Goal: Communication & Community: Answer question/provide support

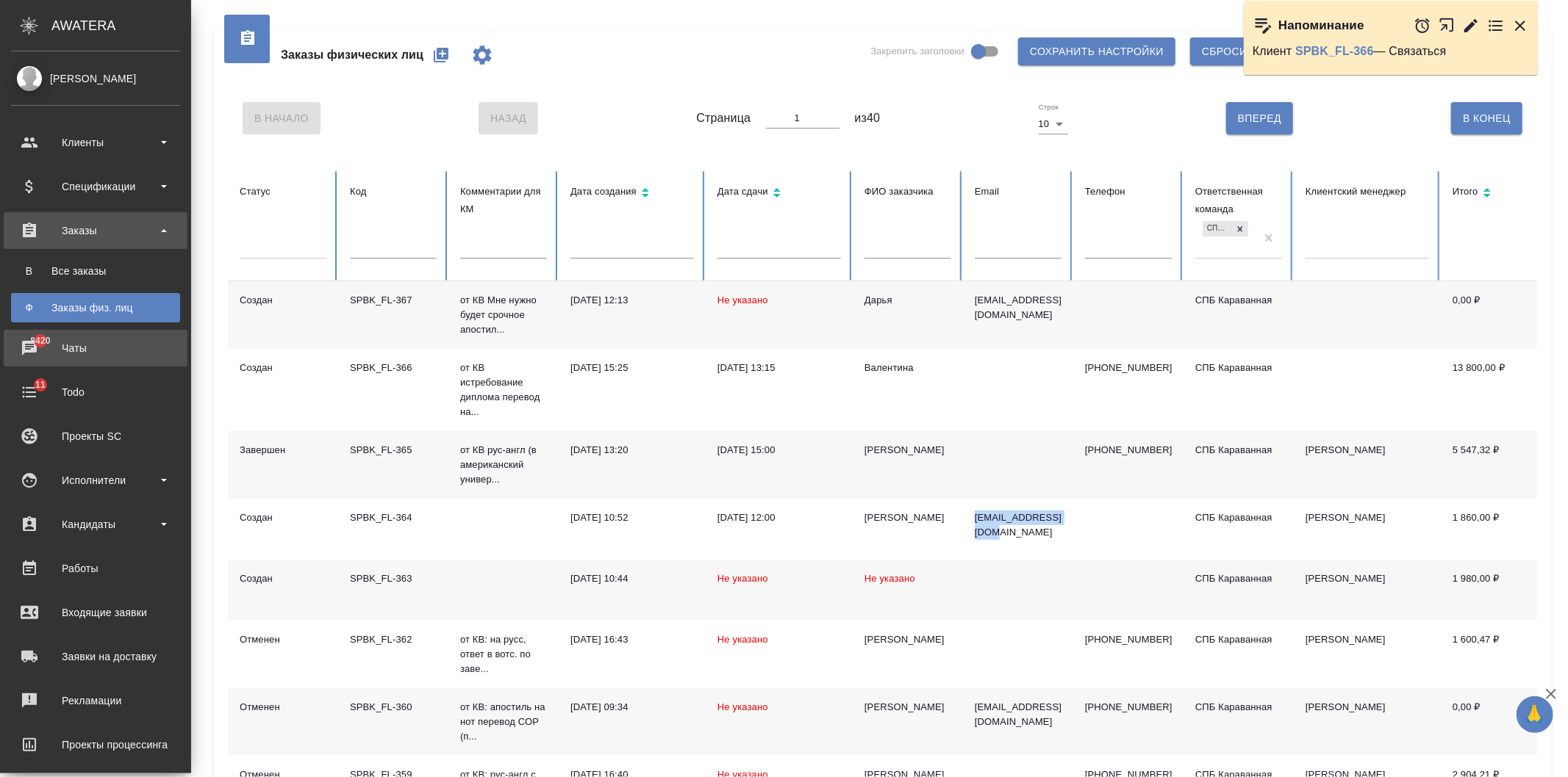
click at [119, 350] on div "Чаты" at bounding box center [96, 349] width 169 height 22
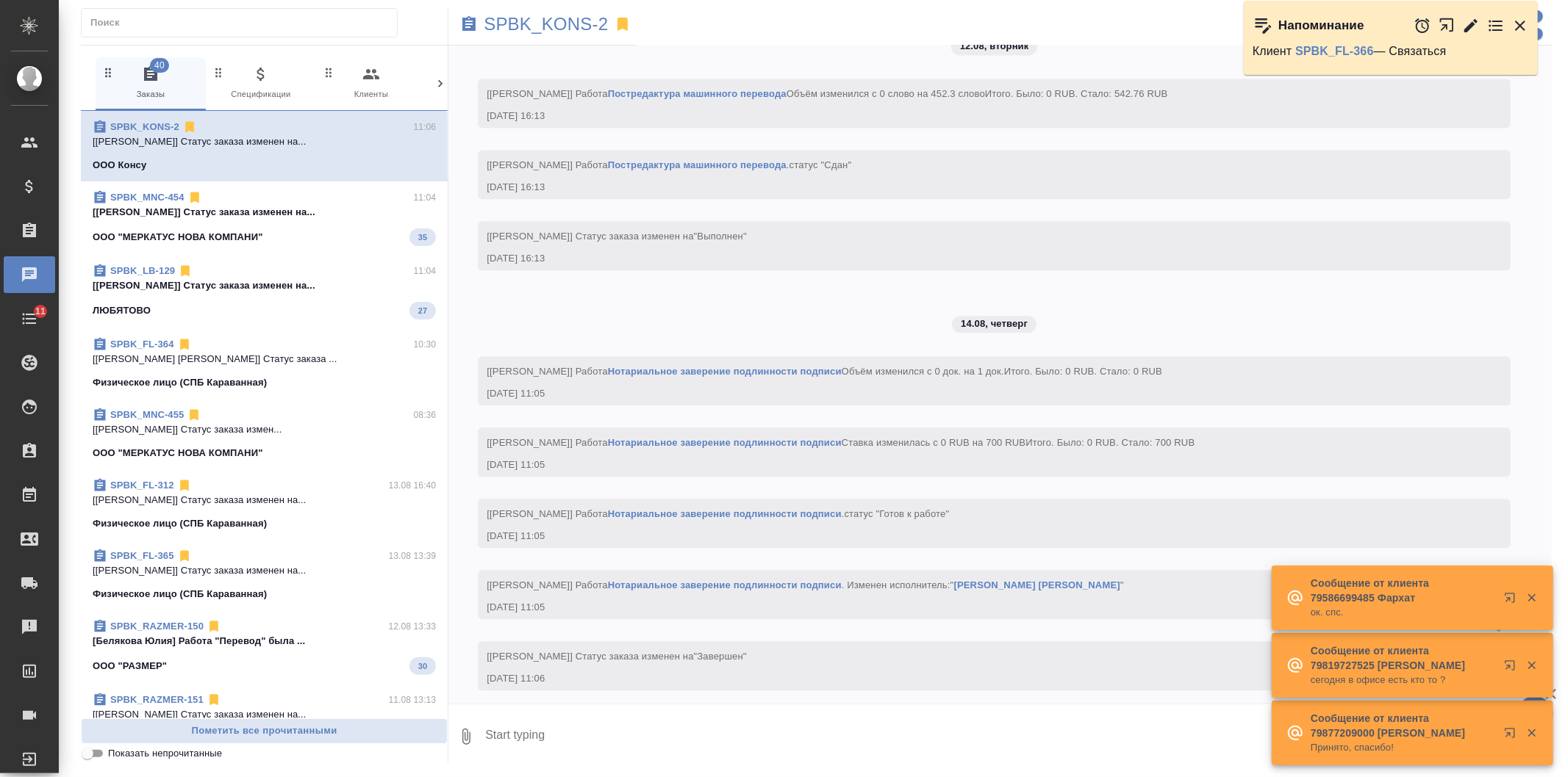
scroll to position [7708, 0]
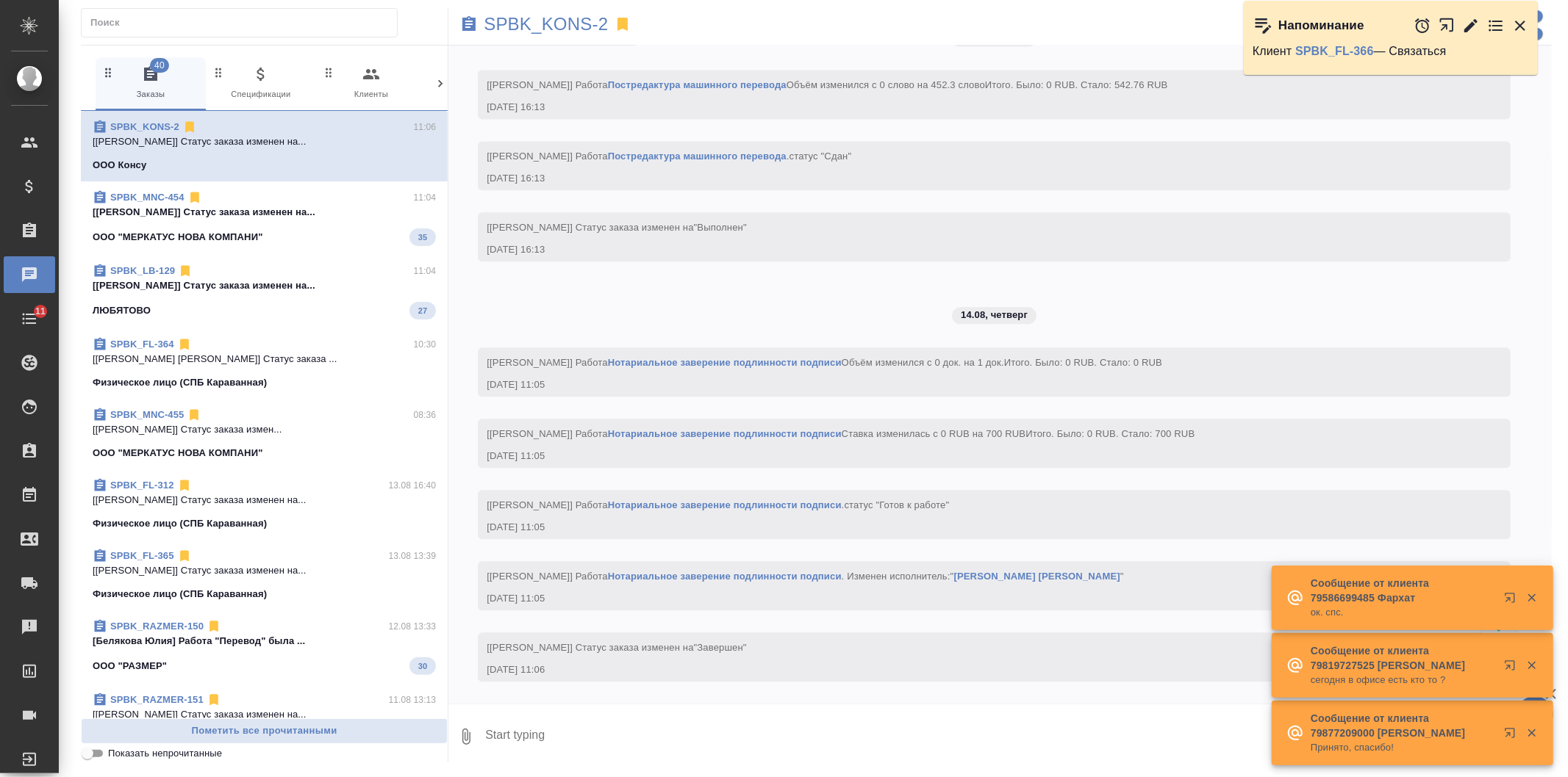
click at [441, 76] on icon at bounding box center [441, 84] width 15 height 15
click at [378, 86] on span "99+ Мессенджеры" at bounding box center [378, 83] width 99 height 36
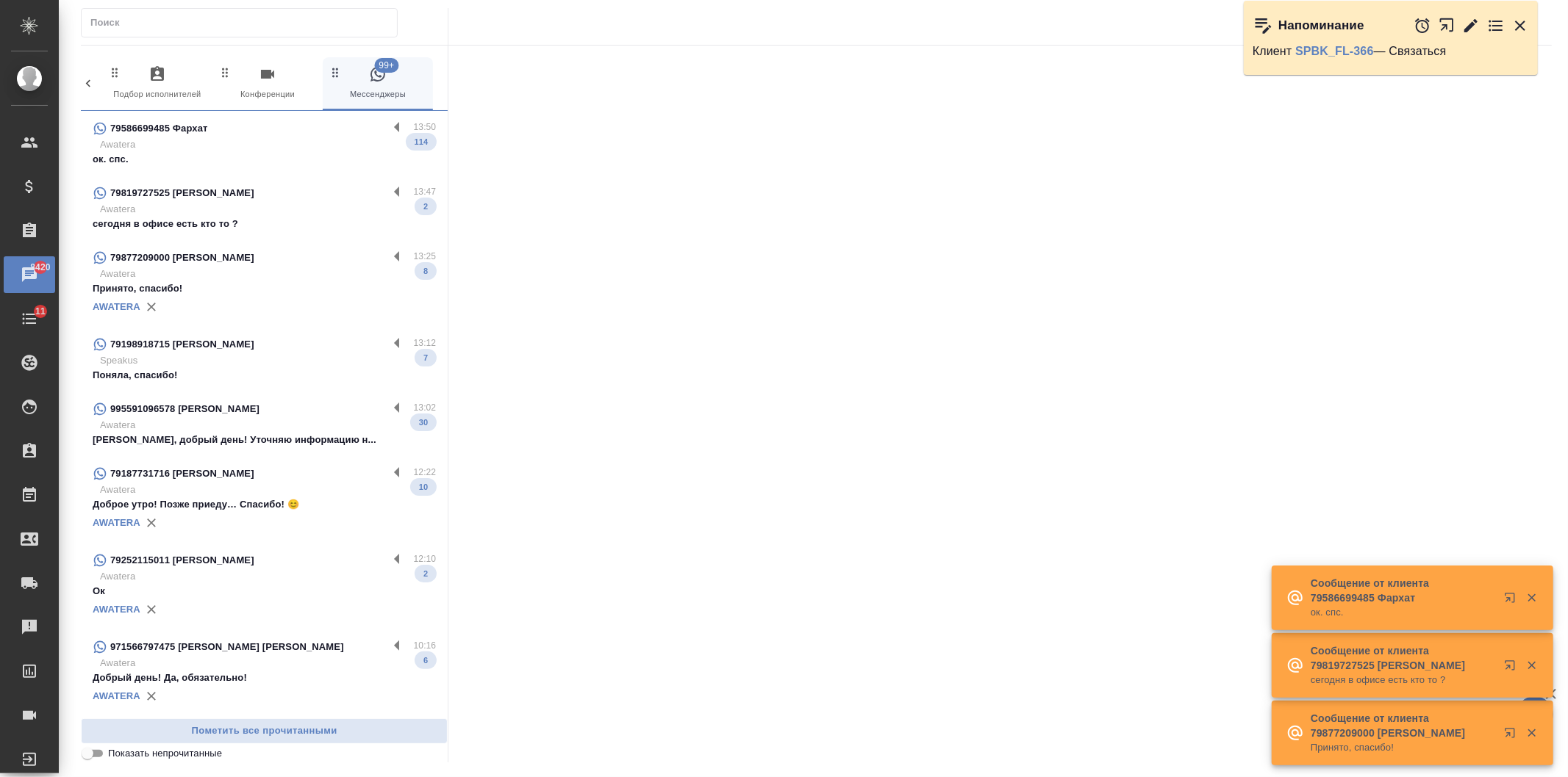
click at [316, 222] on p "сегодня в офисе есть кто то ?" at bounding box center [264, 224] width 343 height 15
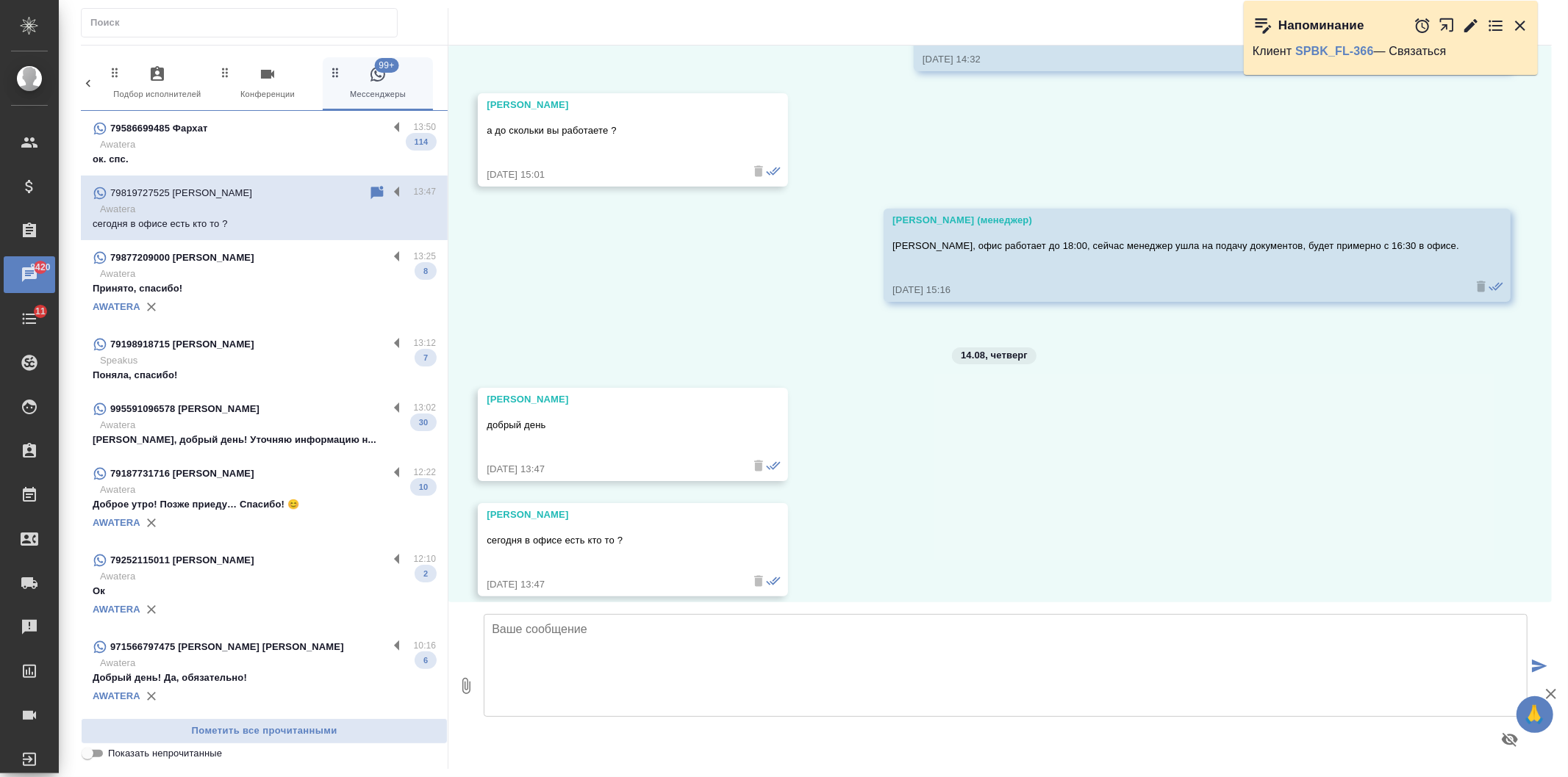
scroll to position [5651, 0]
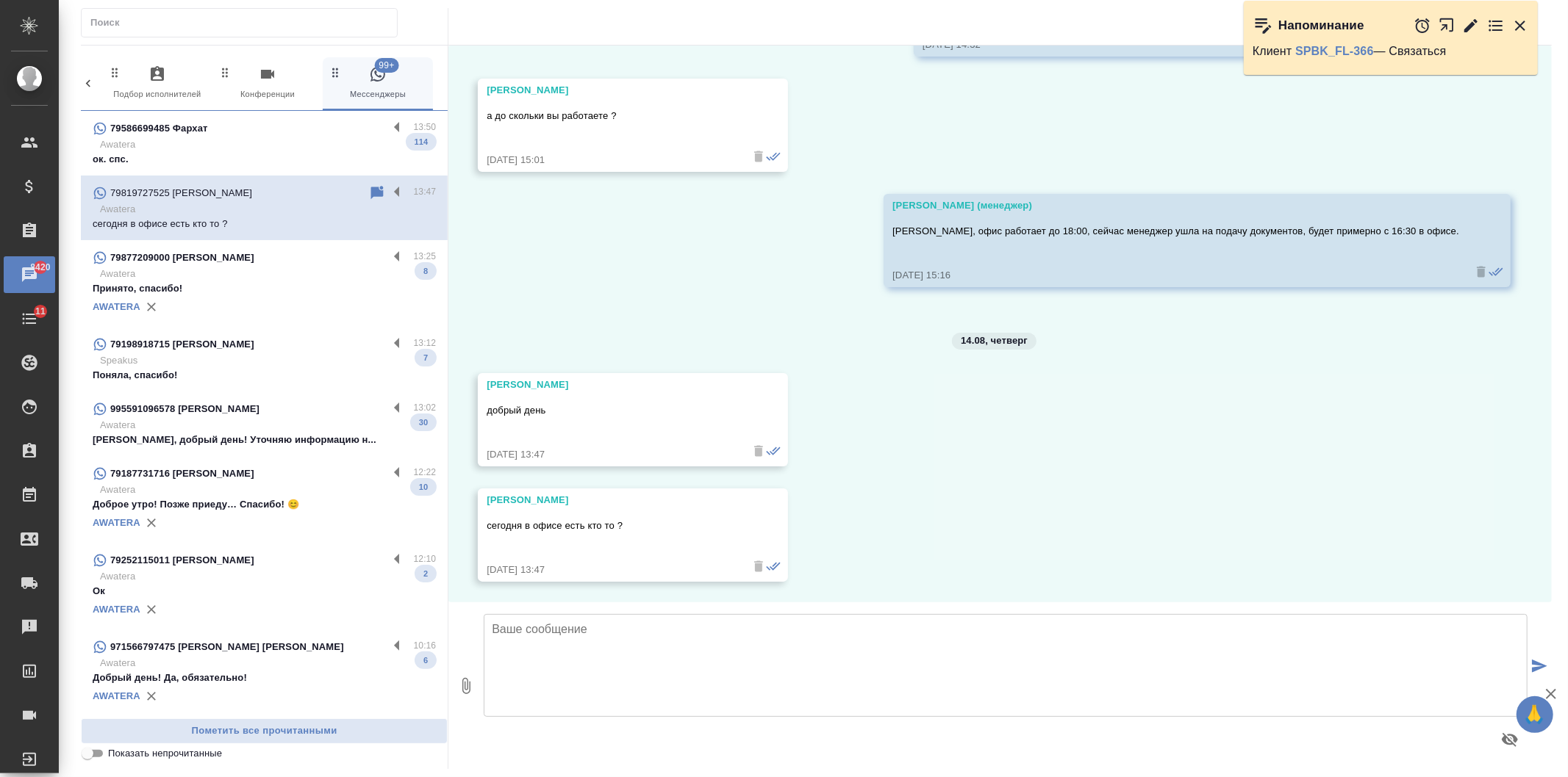
click at [788, 678] on textarea at bounding box center [1005, 665] width 1044 height 103
type textarea "Добрый день! Да, до 18:00"
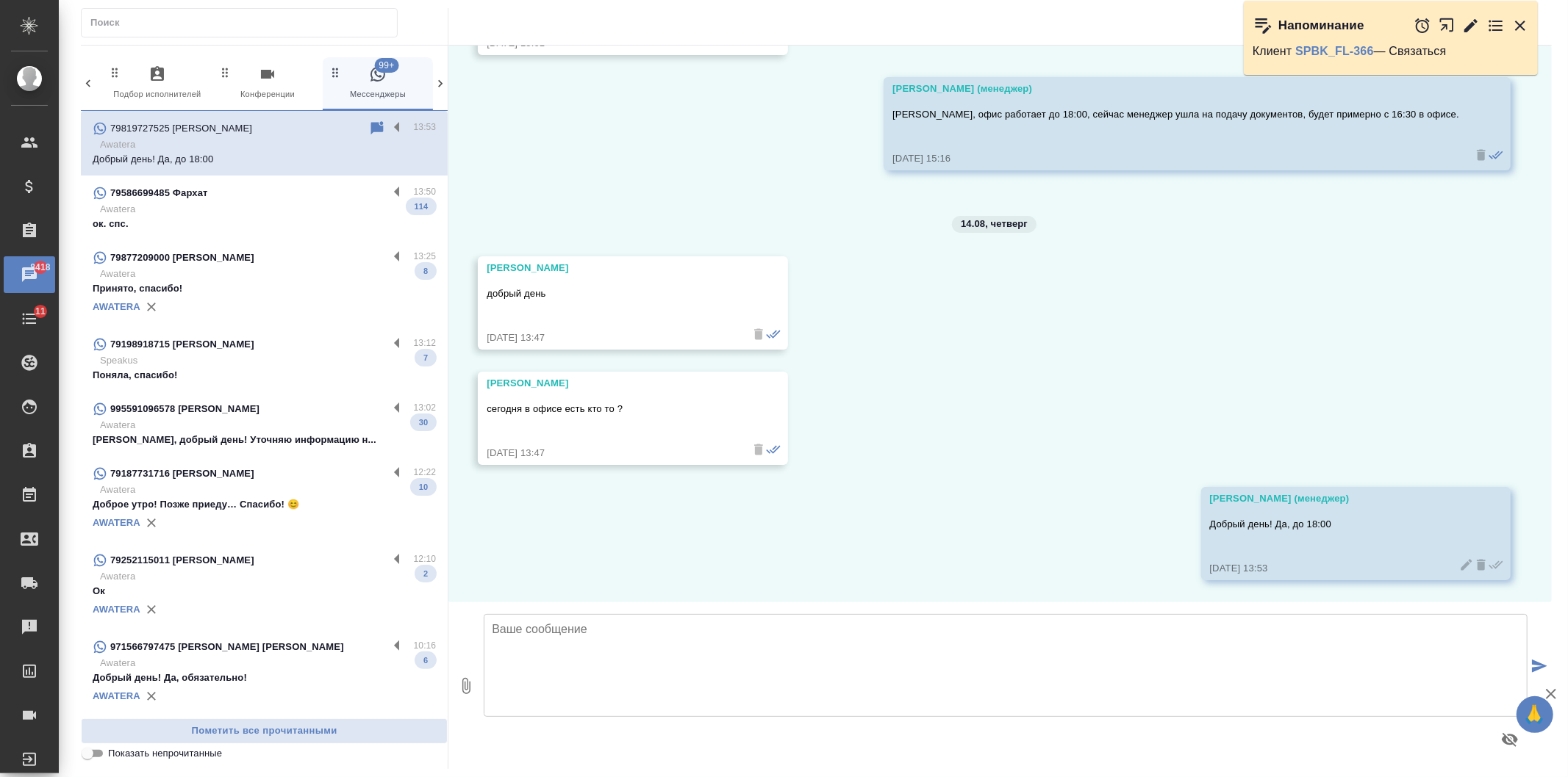
scroll to position [5766, 0]
